Goal: Book appointment/travel/reservation

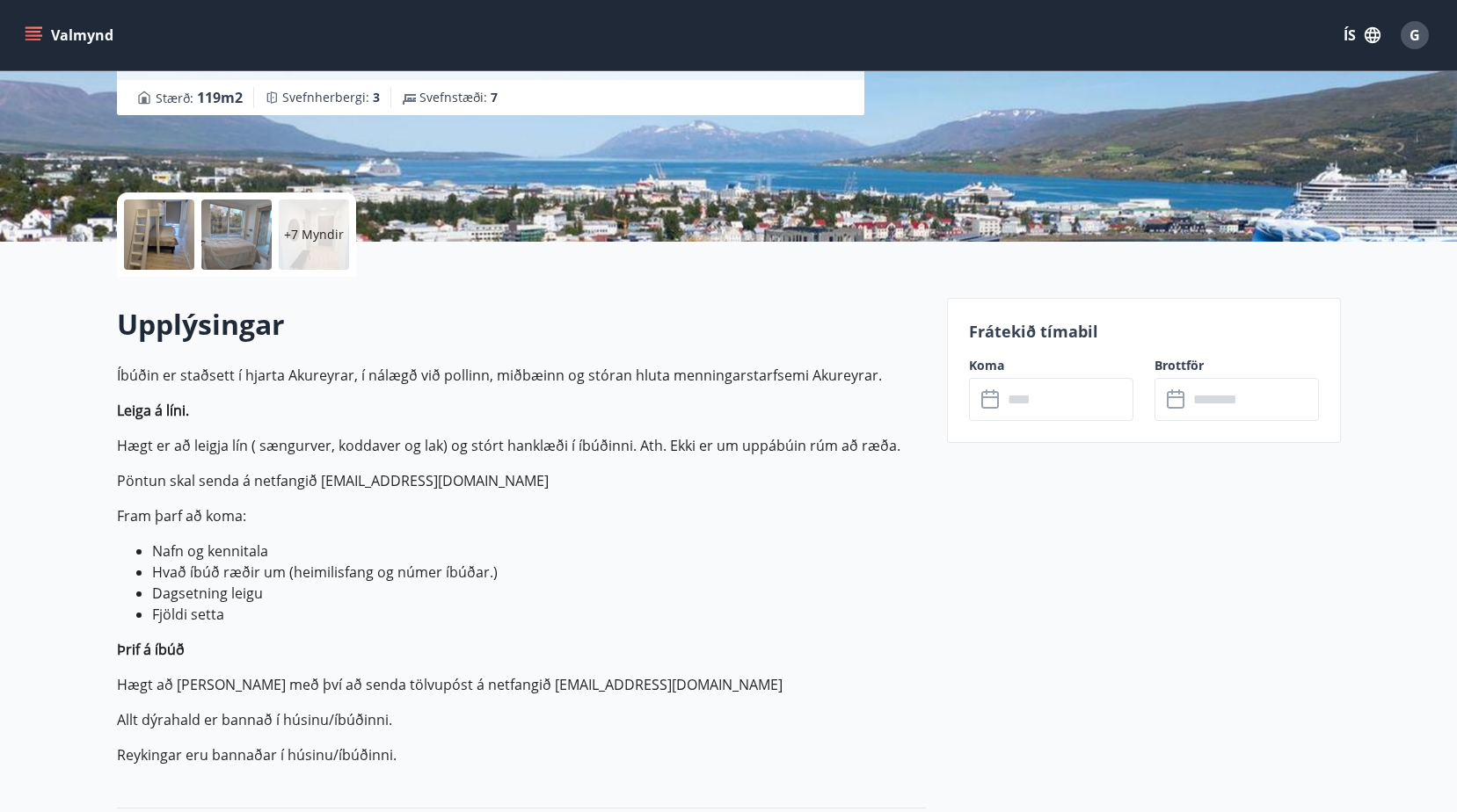
scroll to position [294, 0]
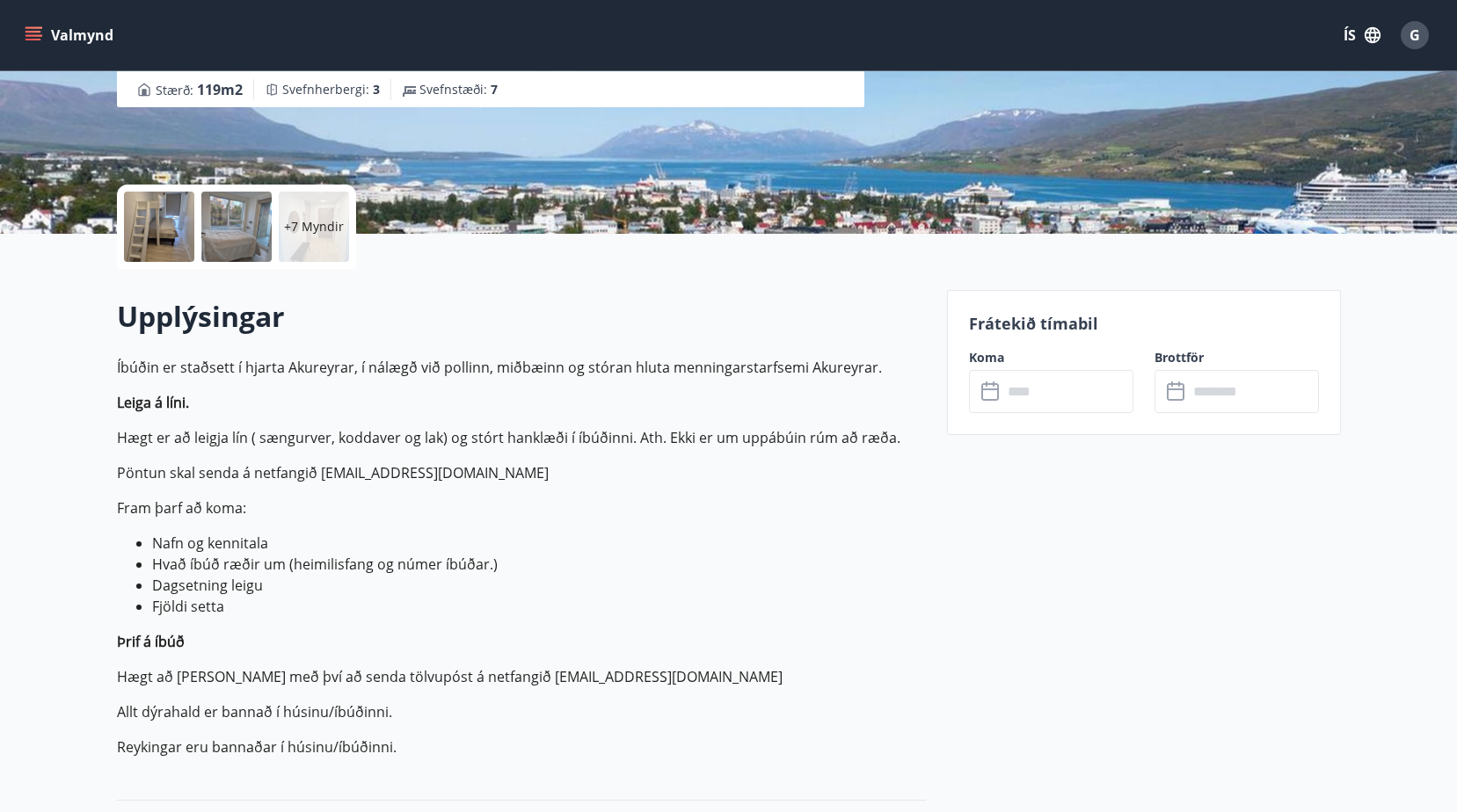
click at [985, 355] on label "Koma" at bounding box center [1051, 358] width 164 height 18
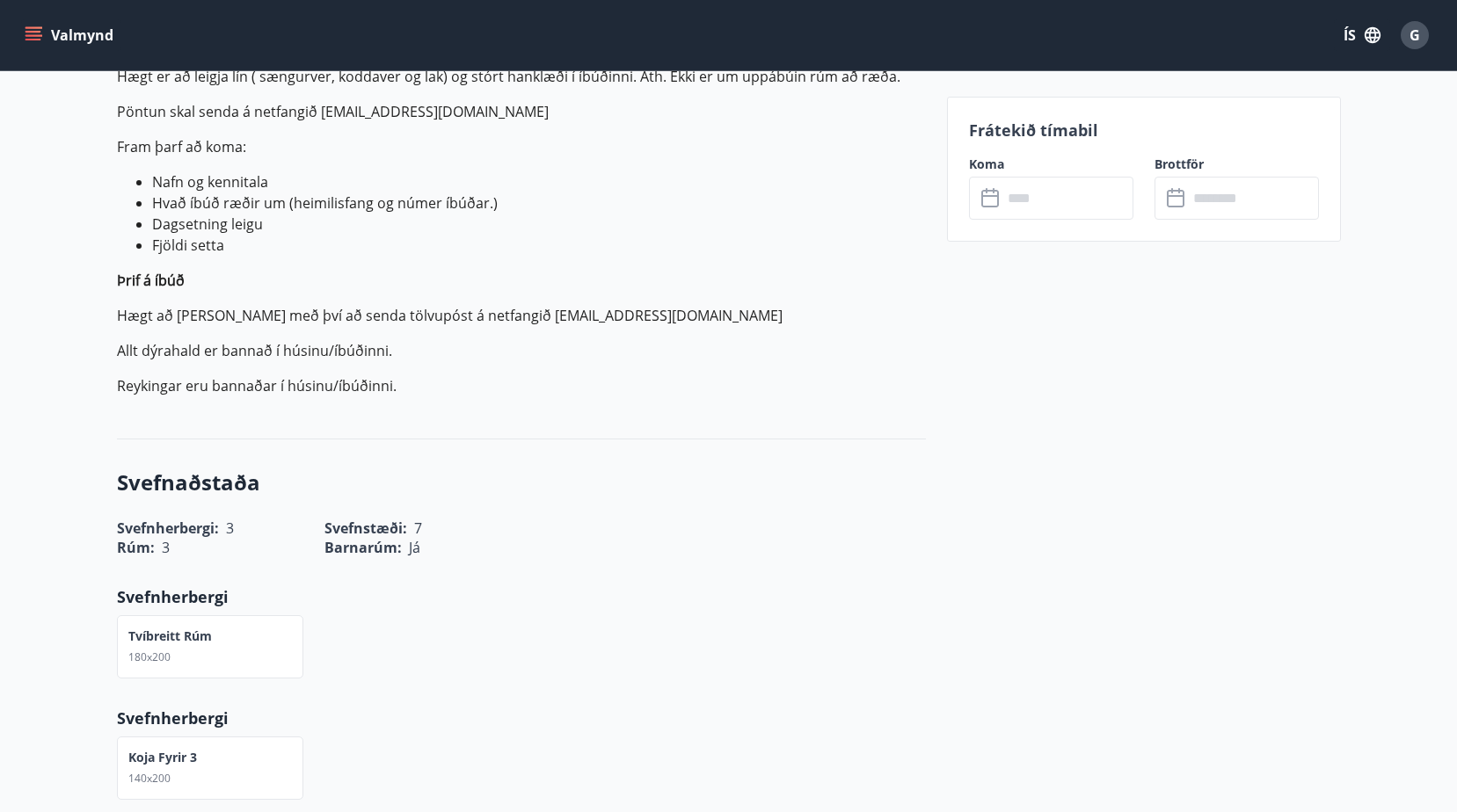
scroll to position [0, 0]
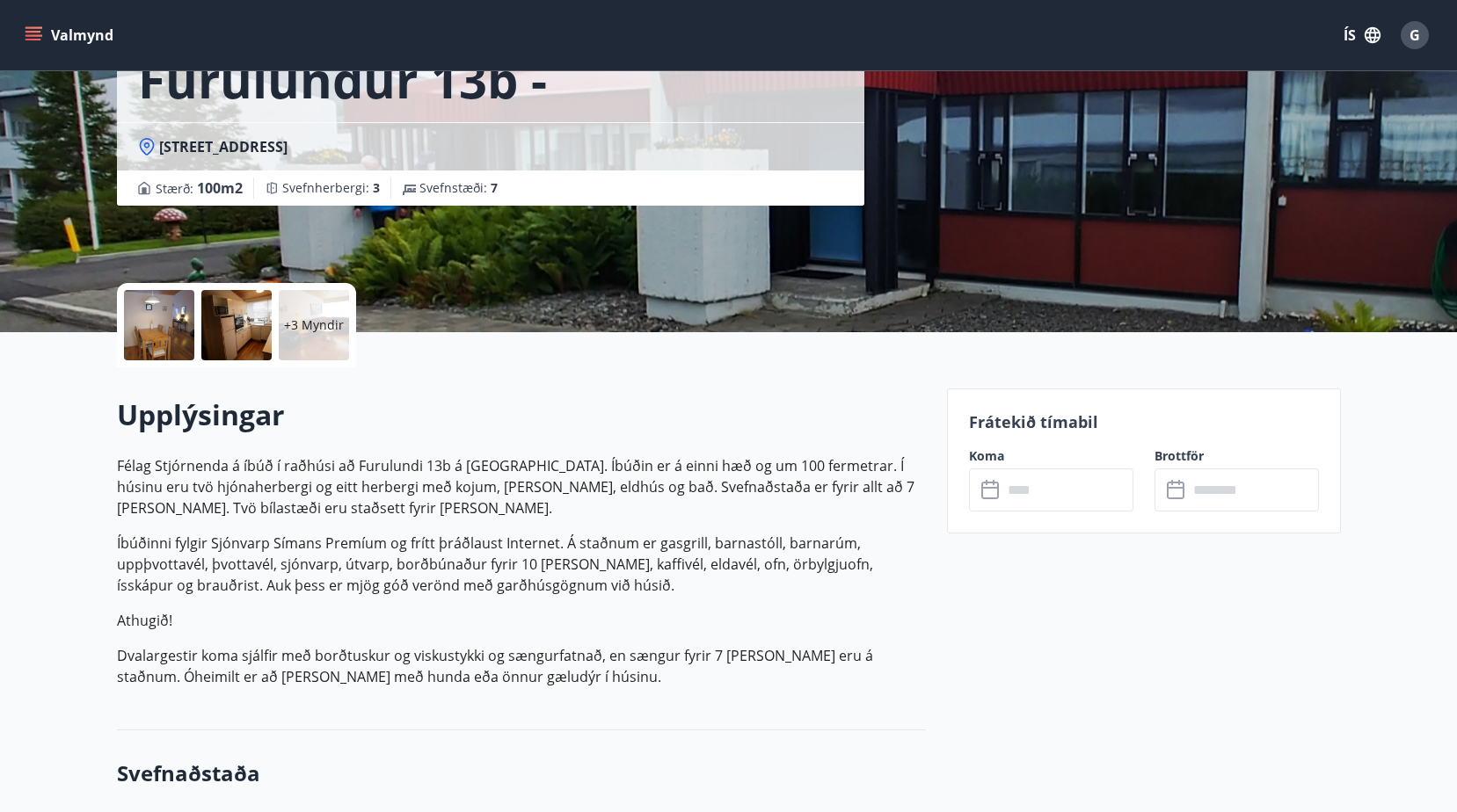
scroll to position [192, 0]
